Goal: Task Accomplishment & Management: Use online tool/utility

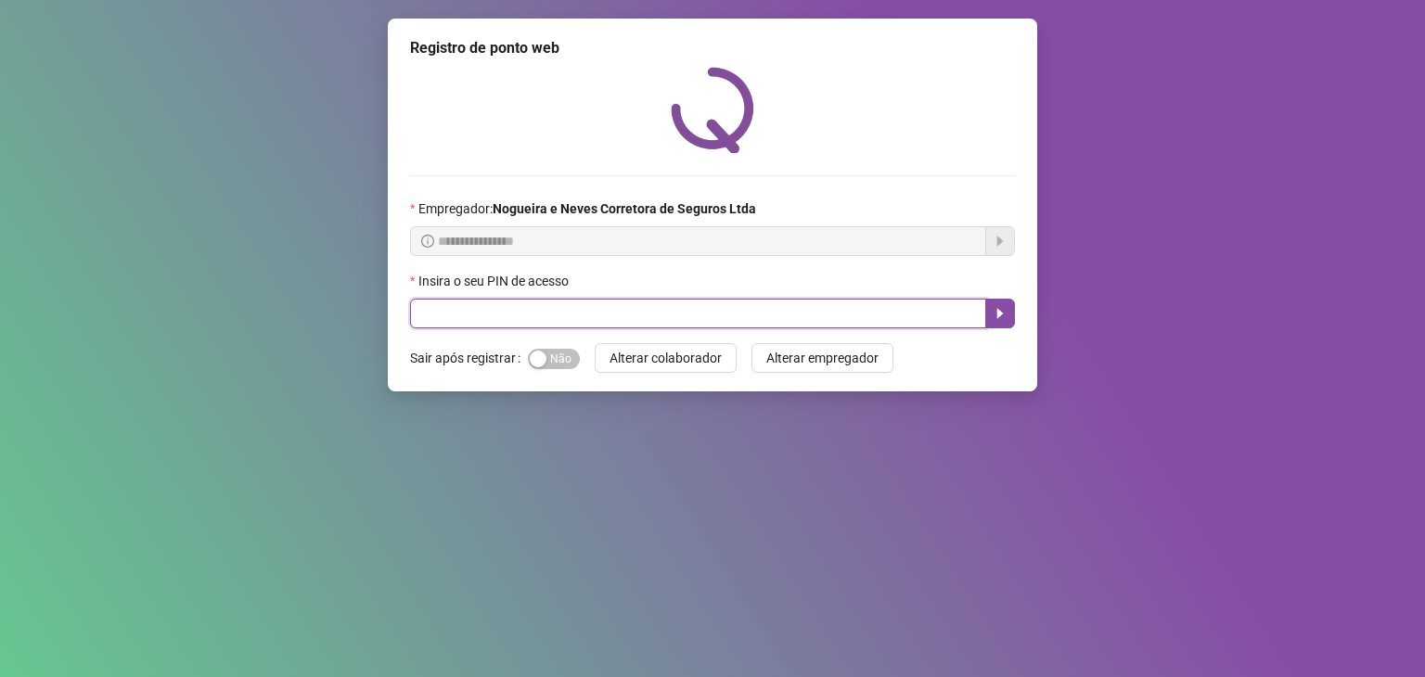
click at [681, 316] on input "text" at bounding box center [698, 314] width 576 height 30
type input "*****"
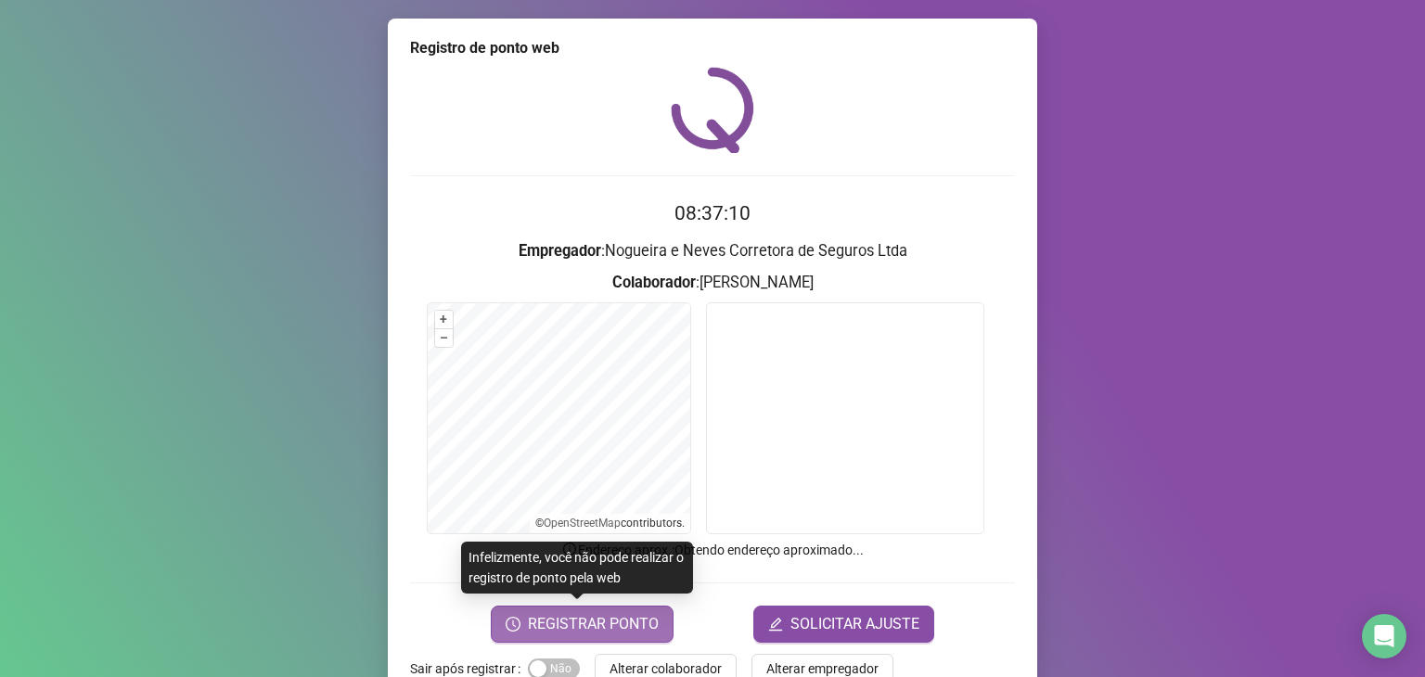
click at [632, 613] on span "REGISTRAR PONTO" at bounding box center [593, 624] width 131 height 22
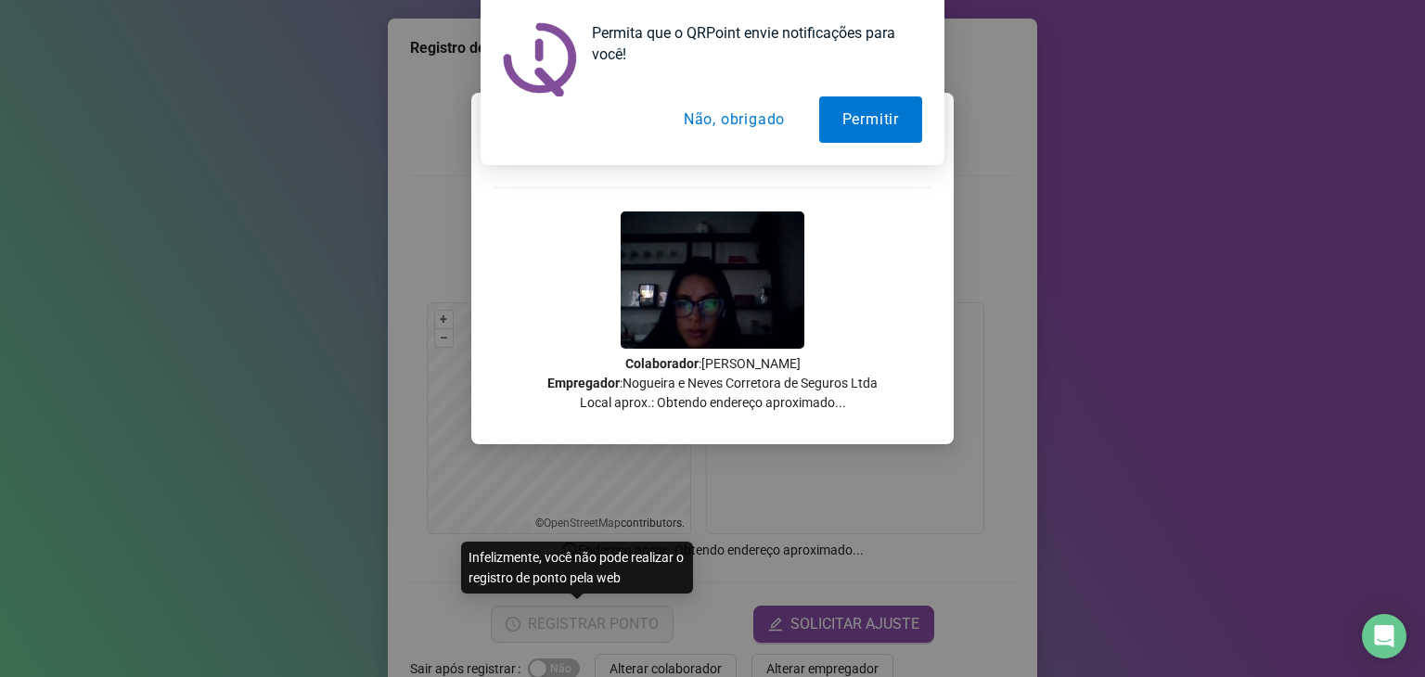
click at [867, 263] on div "Registrando ponto web, aguarde... Colaborador : [PERSON_NAME] Empregador : Nogu…" at bounding box center [713, 283] width 438 height 285
click at [740, 121] on button "Não, obrigado" at bounding box center [735, 120] width 148 height 46
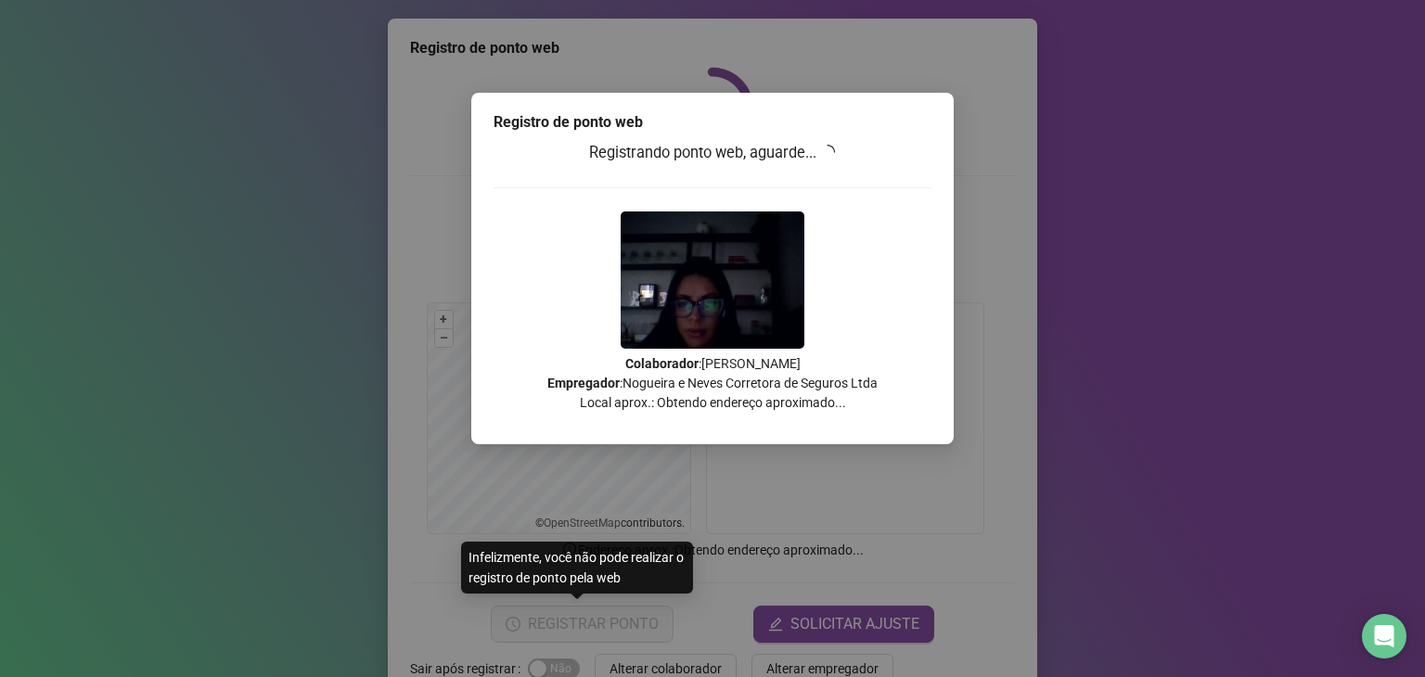
click at [965, 538] on div "Registro de ponto web Registrando ponto web, aguarde... Colaborador : [PERSON_N…" at bounding box center [712, 338] width 1425 height 677
click at [802, 595] on div "Registro de ponto web Registrando ponto web, aguarde... Colaborador : [PERSON_N…" at bounding box center [712, 338] width 1425 height 677
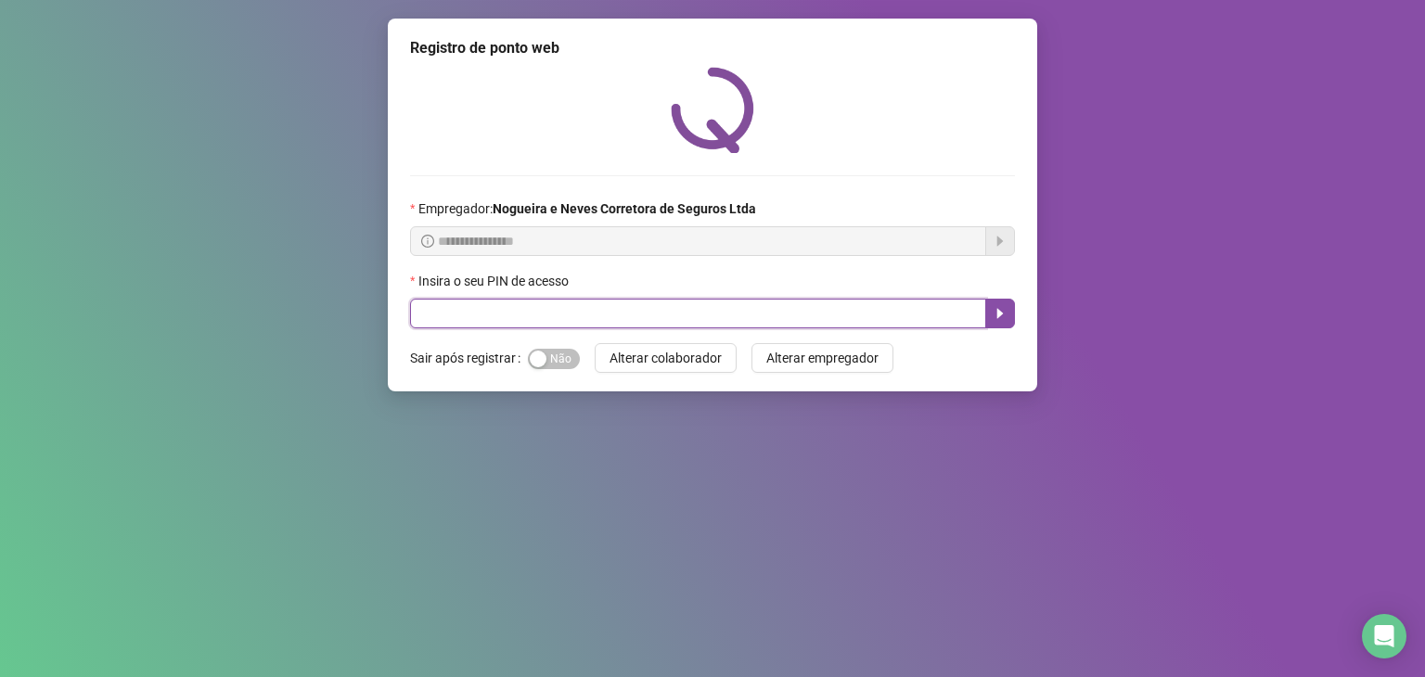
click at [573, 321] on input "text" at bounding box center [698, 314] width 576 height 30
type input "*****"
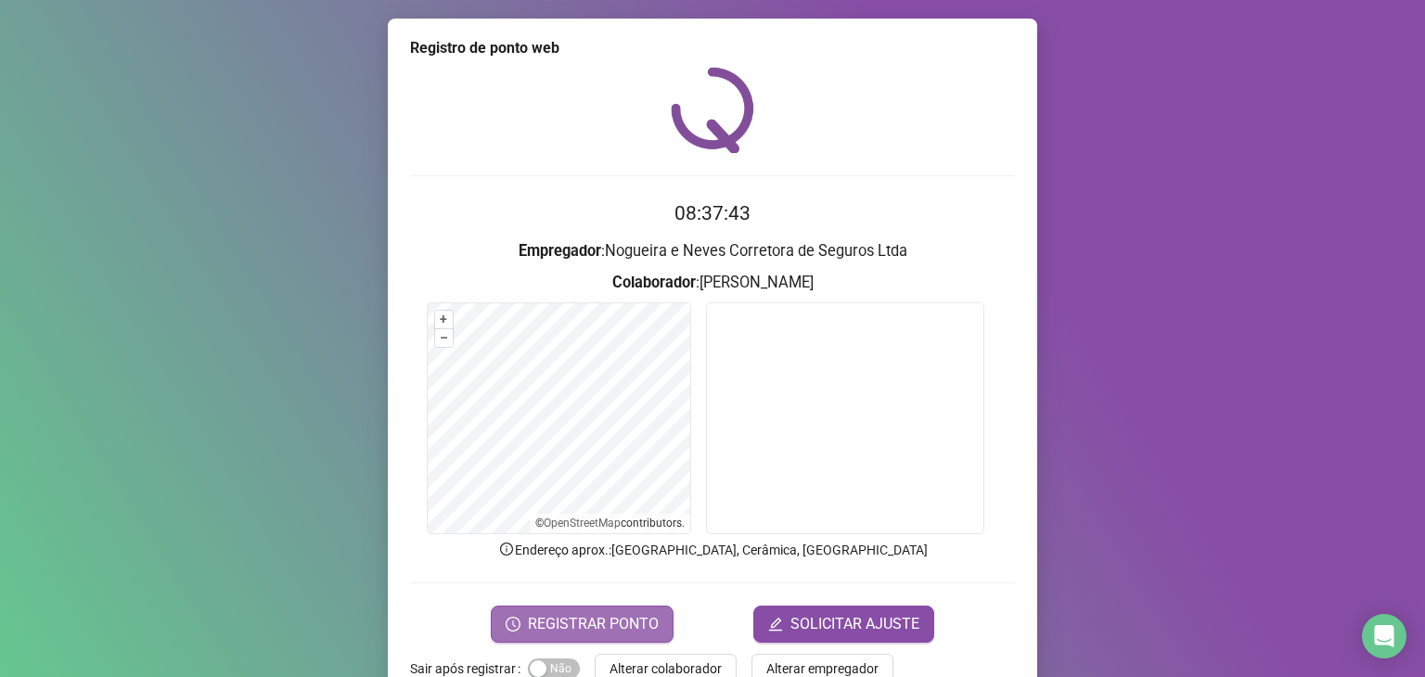
click at [620, 615] on span "REGISTRAR PONTO" at bounding box center [593, 624] width 131 height 22
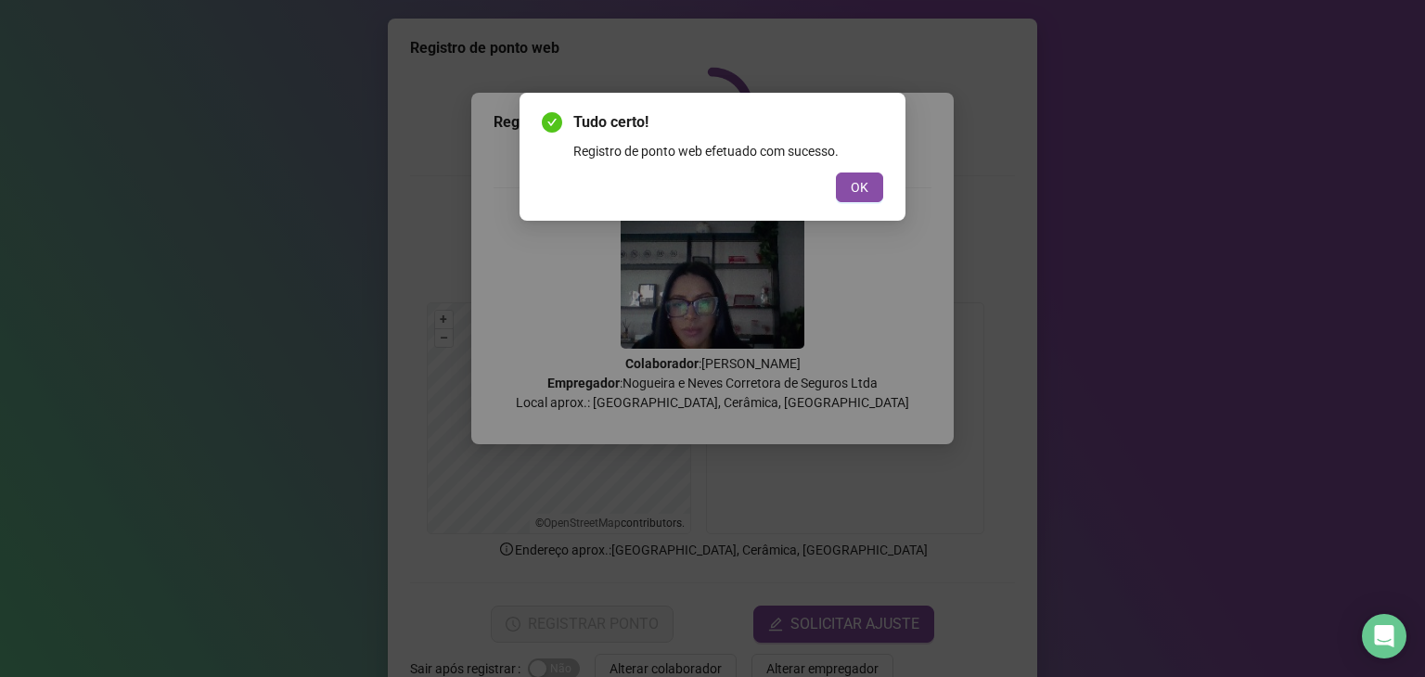
drag, startPoint x: 848, startPoint y: 186, endPoint x: 944, endPoint y: 109, distance: 122.2
click at [848, 187] on button "OK" at bounding box center [859, 188] width 47 height 30
